Goal: Transaction & Acquisition: Obtain resource

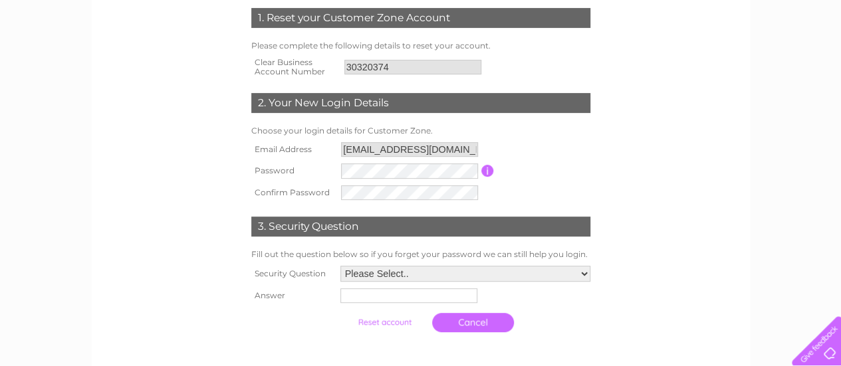
scroll to position [206, 0]
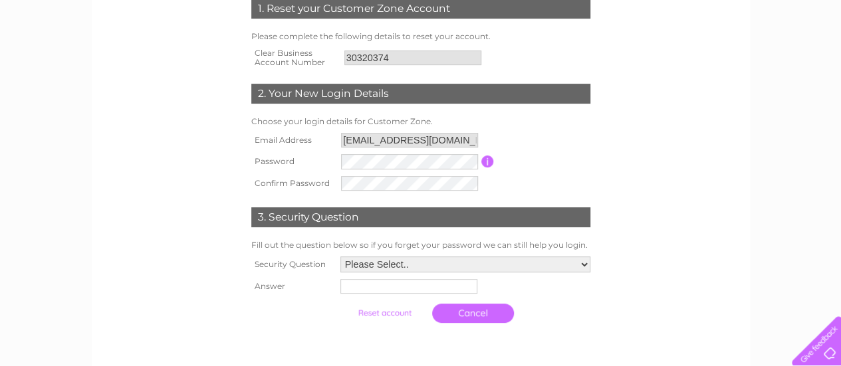
click at [493, 156] on tr "Password Password must be at least 6 characters long" at bounding box center [421, 162] width 346 height 22
click at [494, 156] on td "Password must be at least 6 characters long" at bounding box center [543, 162] width 99 height 22
click at [487, 162] on input "button" at bounding box center [487, 162] width 13 height 12
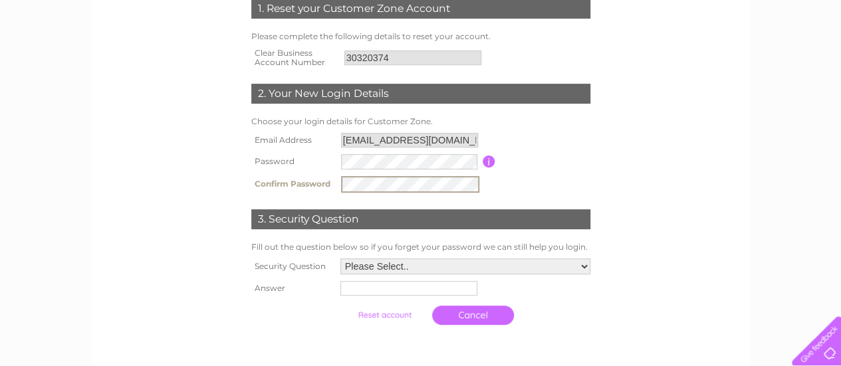
click at [435, 273] on select "Please Select.. In what town or city was your first job? In what town or city d…" at bounding box center [465, 267] width 250 height 16
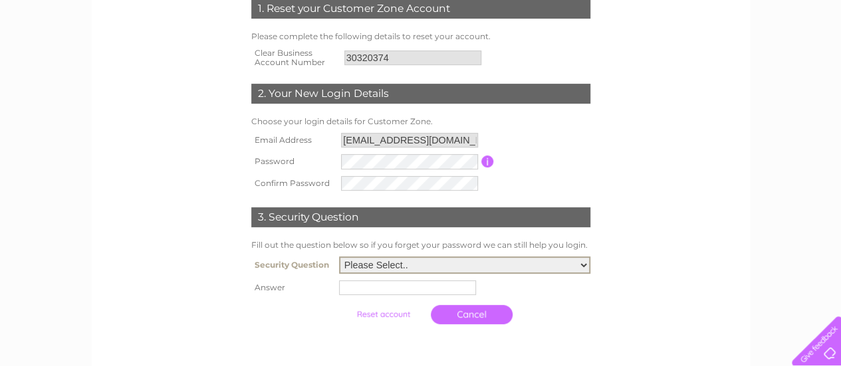
click at [487, 268] on select "Please Select.. In what town or city was your first job? In what town or city d…" at bounding box center [464, 265] width 251 height 17
select select "1"
click at [339, 257] on select "Please Select.. In what town or city was your first job? In what town or city d…" at bounding box center [464, 265] width 251 height 17
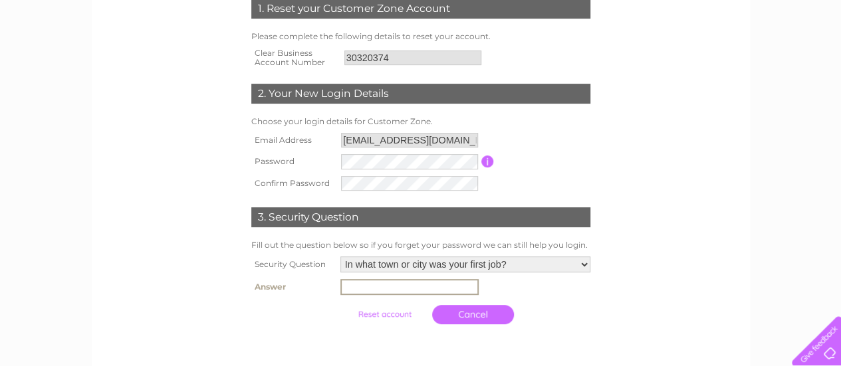
click at [438, 294] on input "text" at bounding box center [409, 287] width 138 height 16
type input "London"
click at [373, 59] on input "30320374" at bounding box center [412, 58] width 137 height 15
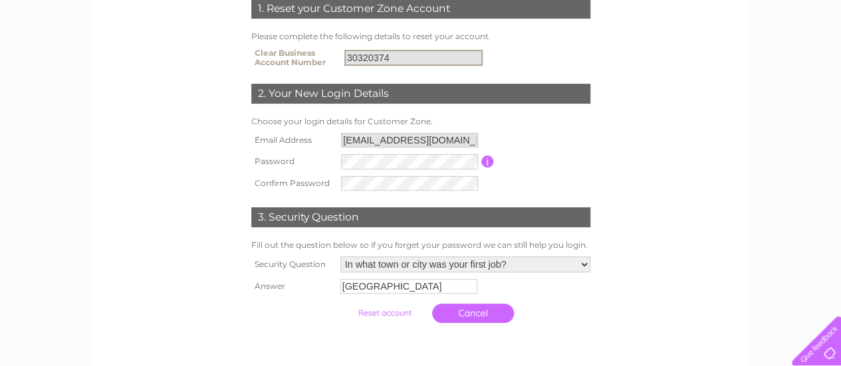
click at [392, 139] on input "Zakie.Nche@brewin.co.uk" at bounding box center [409, 140] width 137 height 15
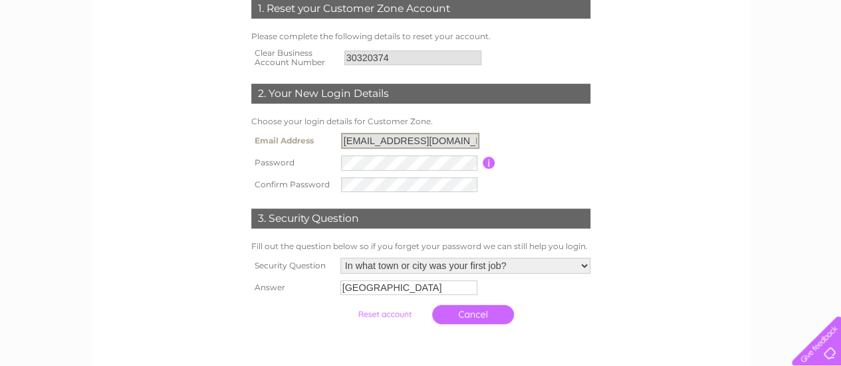
click at [392, 139] on input "Zakie.Nche@brewin.co.uk" at bounding box center [410, 141] width 138 height 16
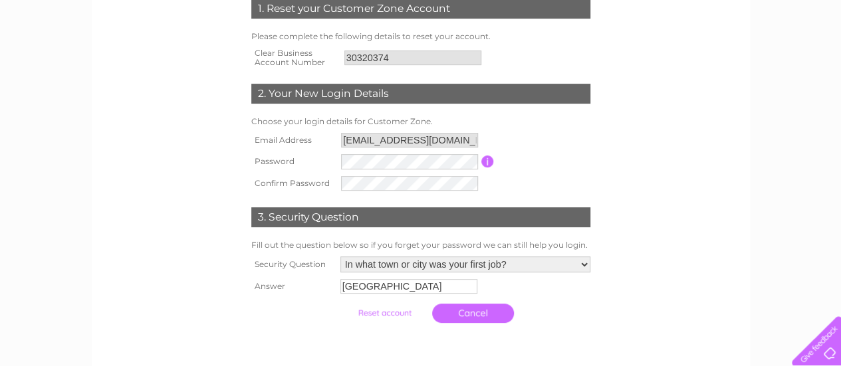
click at [384, 317] on input "submit" at bounding box center [385, 313] width 82 height 19
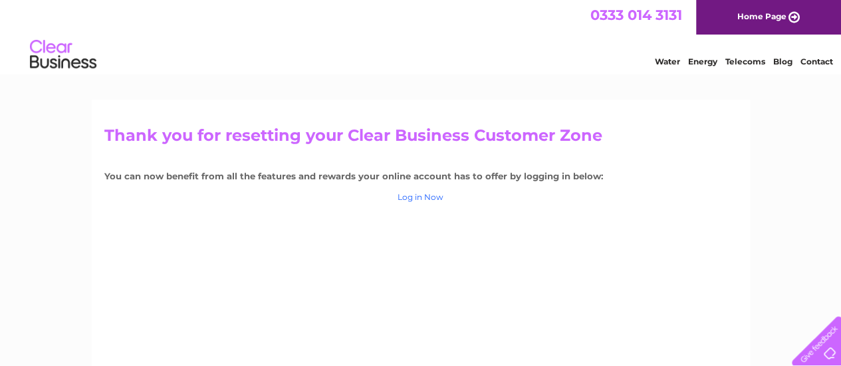
click at [437, 201] on link "Log in Now" at bounding box center [421, 197] width 46 height 10
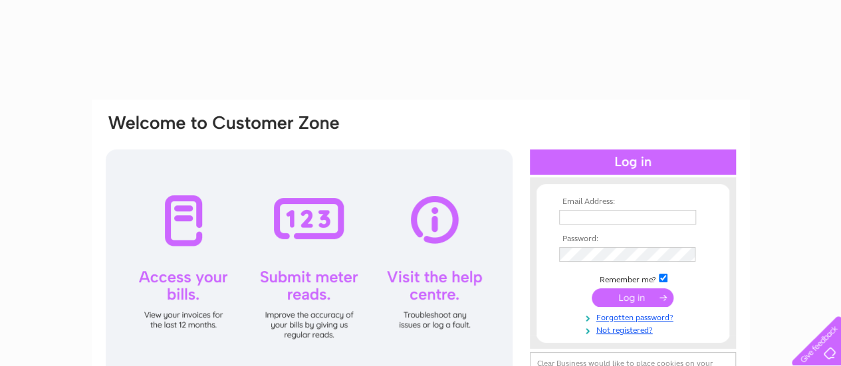
click at [432, 195] on div at bounding box center [309, 266] width 407 height 233
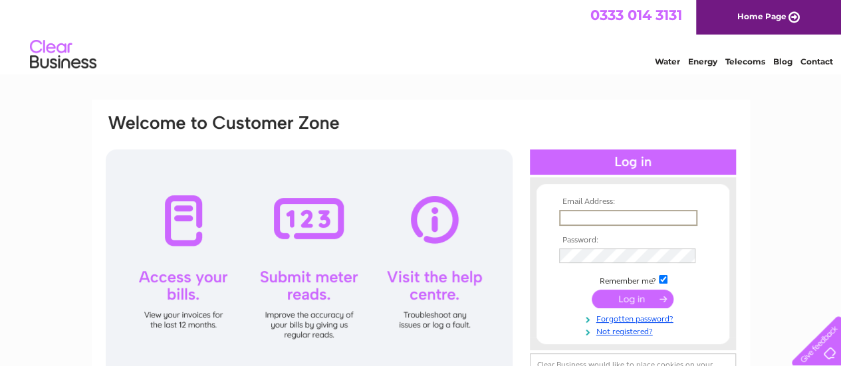
click at [585, 215] on input "text" at bounding box center [628, 218] width 138 height 16
type input "Zakie.Nche@brewin.co.uk"
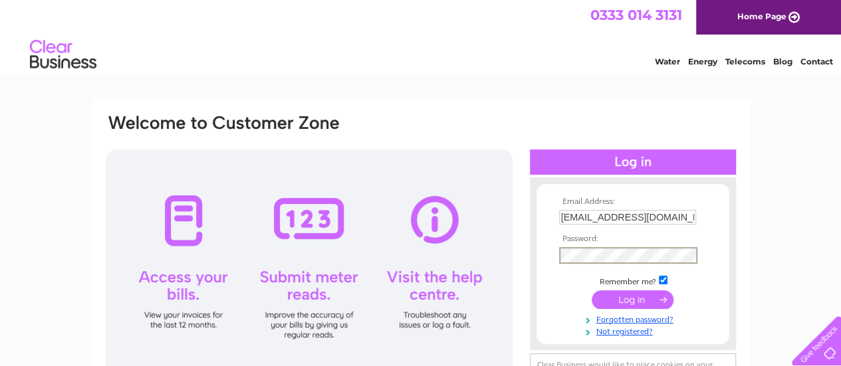
click at [592, 291] on input "submit" at bounding box center [633, 300] width 82 height 19
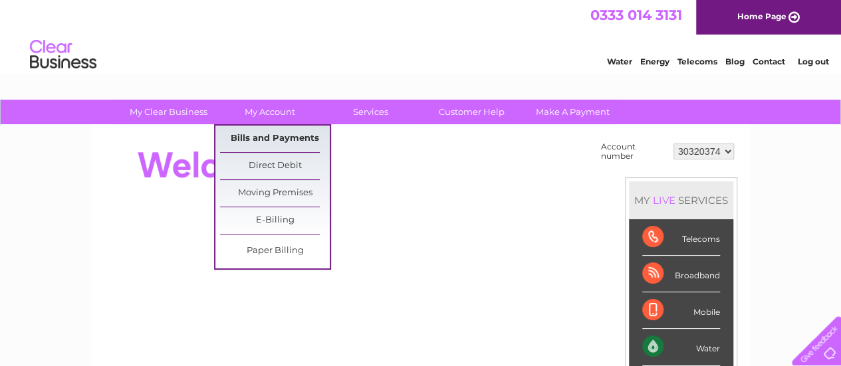
click at [273, 137] on link "Bills and Payments" at bounding box center [275, 139] width 110 height 27
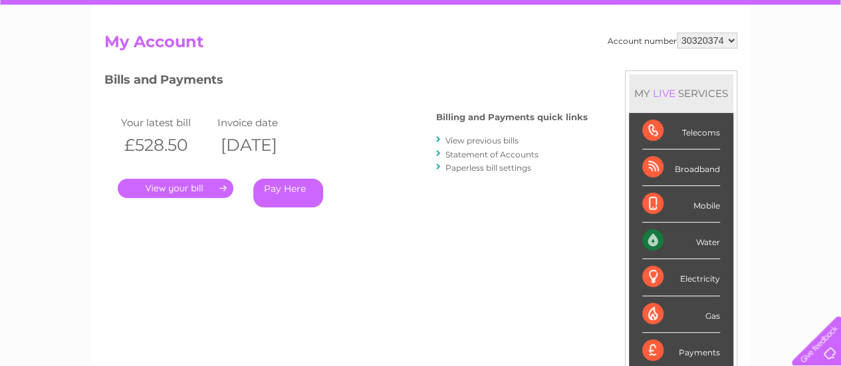
scroll to position [121, 0]
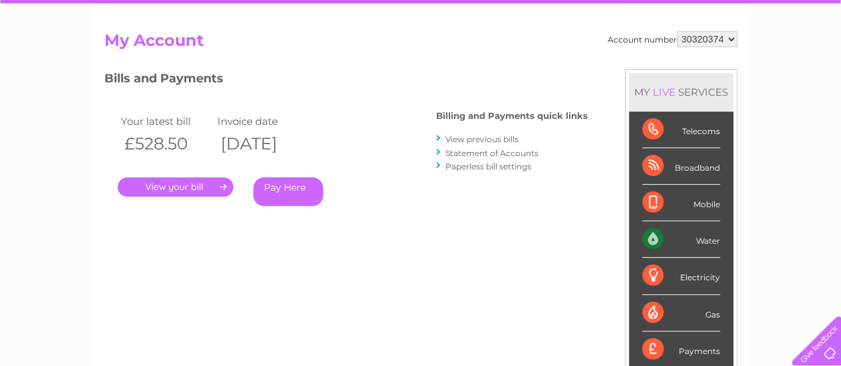
click at [193, 183] on link "." at bounding box center [176, 187] width 116 height 19
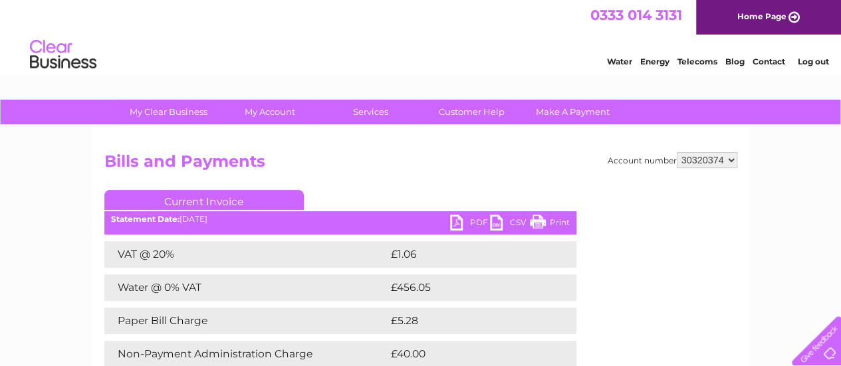
click at [464, 221] on link "PDF" at bounding box center [470, 224] width 40 height 19
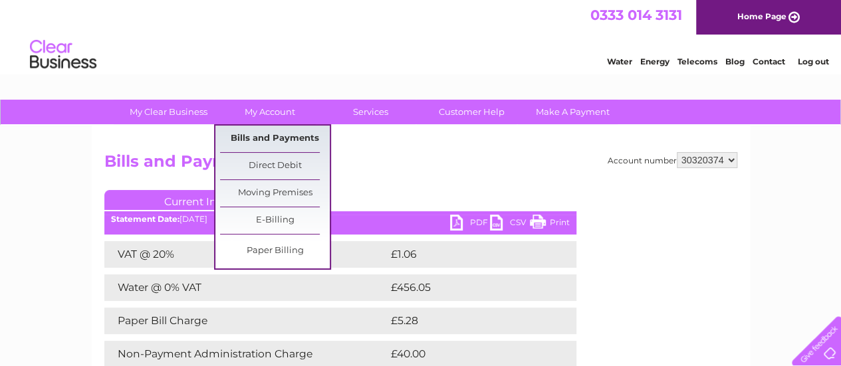
click at [275, 136] on link "Bills and Payments" at bounding box center [275, 139] width 110 height 27
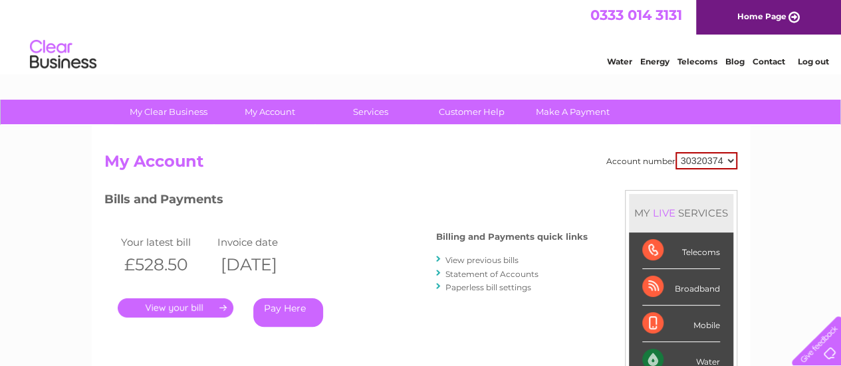
drag, startPoint x: 844, startPoint y: 68, endPoint x: 843, endPoint y: 126, distance: 57.2
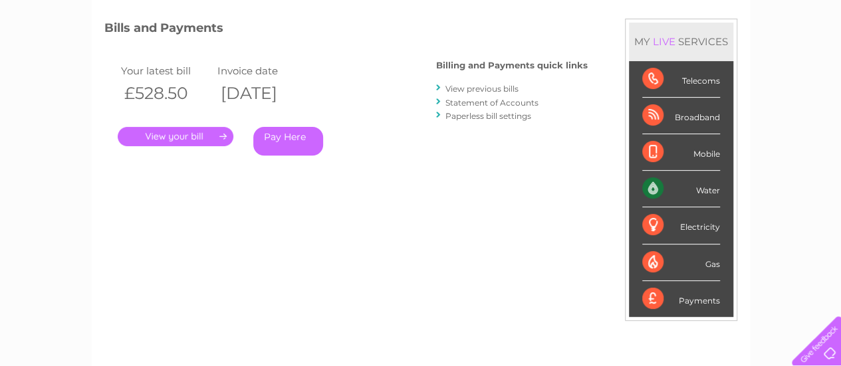
scroll to position [170, 0]
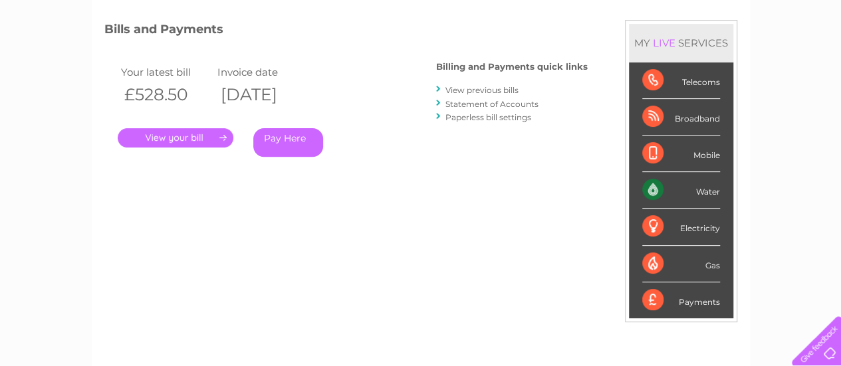
click at [495, 92] on link "View previous bills" at bounding box center [482, 90] width 73 height 10
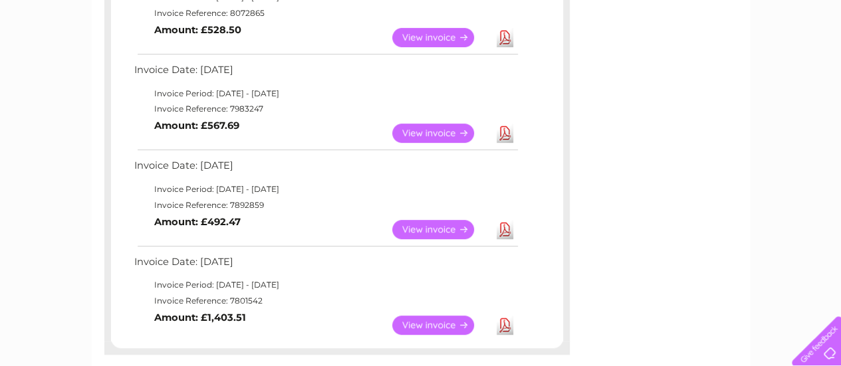
scroll to position [287, 0]
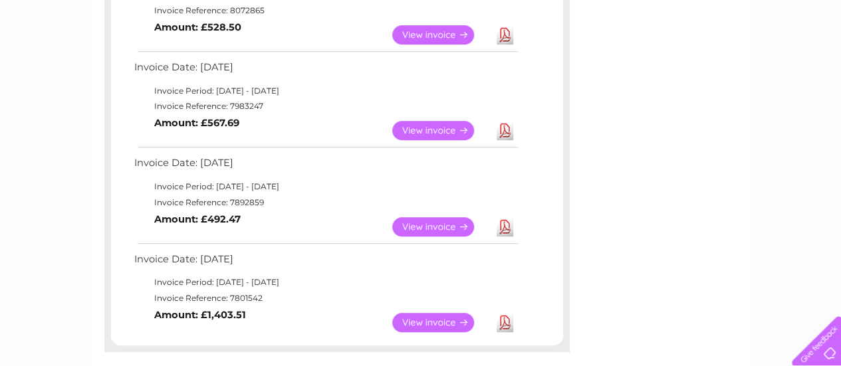
click at [504, 225] on link "Download" at bounding box center [505, 226] width 17 height 19
click at [503, 127] on link "Download" at bounding box center [505, 130] width 17 height 19
click at [505, 34] on link "Download" at bounding box center [505, 34] width 17 height 19
click at [498, 124] on link "Download" at bounding box center [505, 130] width 17 height 19
drag, startPoint x: 837, startPoint y: 208, endPoint x: 830, endPoint y: 158, distance: 51.1
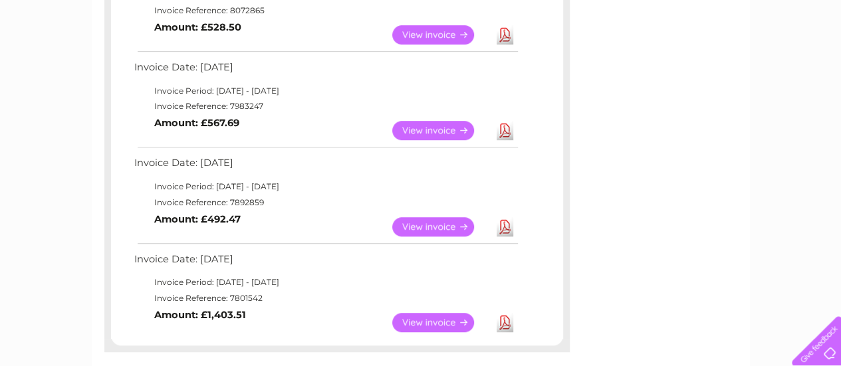
click at [830, 158] on div "My Clear Business Login Details My Details My Preferences Link Account My Accou…" at bounding box center [420, 223] width 841 height 823
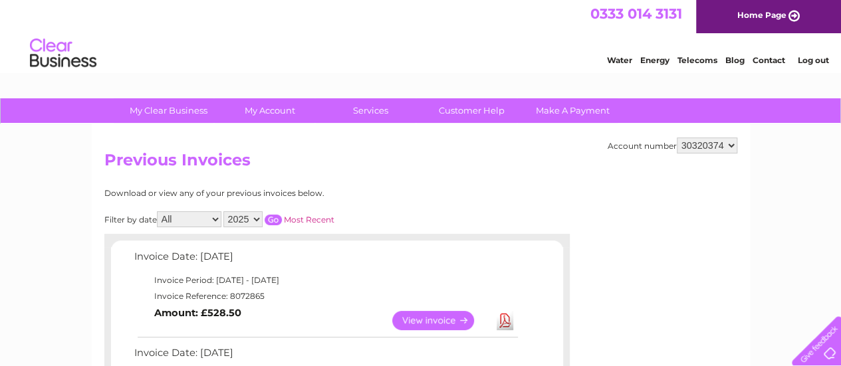
scroll to position [4, 0]
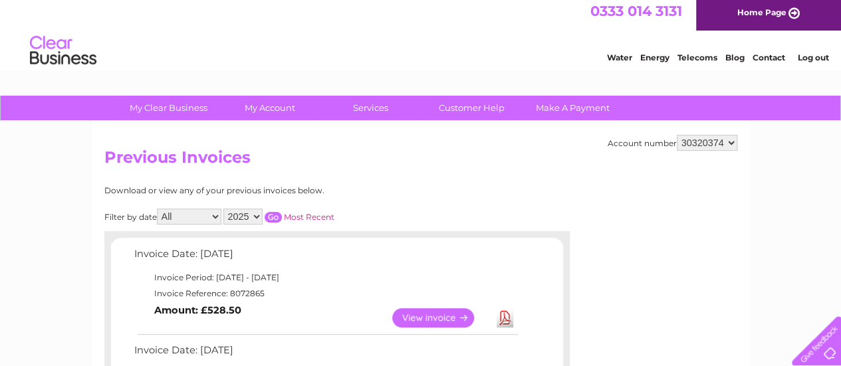
drag, startPoint x: 847, startPoint y: 198, endPoint x: 822, endPoint y: 99, distance: 102.2
click at [736, 143] on select "30320374" at bounding box center [707, 143] width 61 height 16
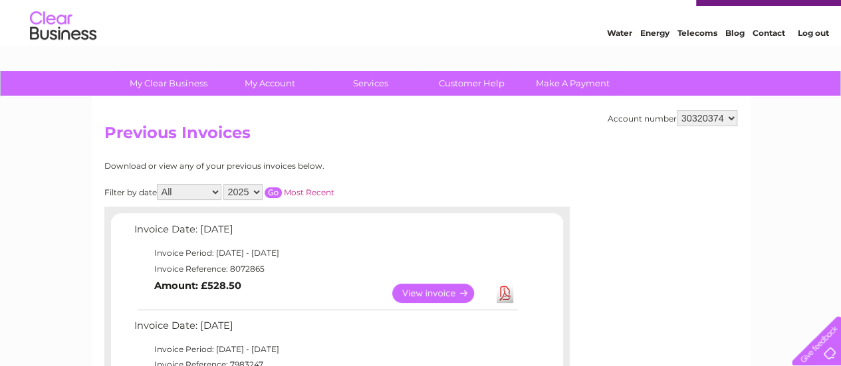
scroll to position [12, 0]
